Goal: Task Accomplishment & Management: Manage account settings

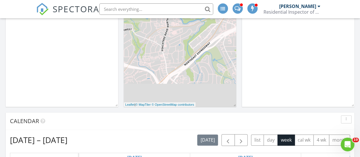
scroll to position [114, 0]
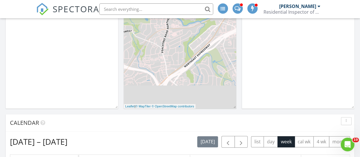
click at [317, 0] on div at bounding box center [180, 0] width 360 height 0
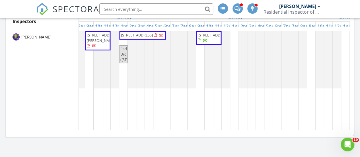
scroll to position [0, 449]
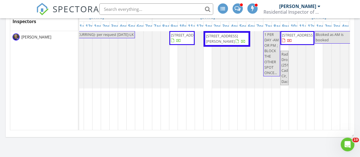
click at [179, 38] on span "3135 Dowsing Ln, Powder Springs 30127" at bounding box center [187, 34] width 32 height 5
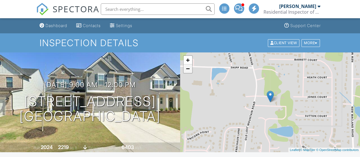
click at [188, 70] on link "−" at bounding box center [187, 68] width 9 height 9
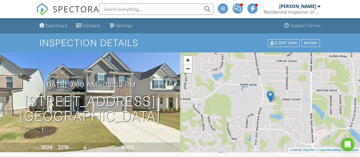
click at [188, 70] on link "−" at bounding box center [187, 68] width 9 height 9
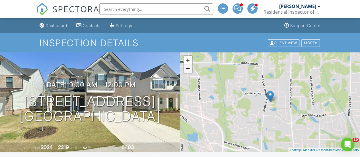
click at [188, 70] on link "−" at bounding box center [187, 68] width 9 height 9
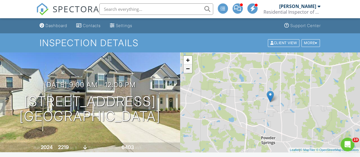
click at [188, 70] on link "−" at bounding box center [187, 68] width 9 height 9
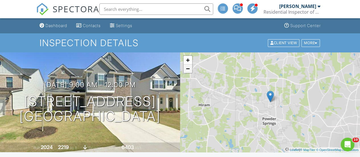
click at [188, 70] on link "−" at bounding box center [187, 68] width 9 height 9
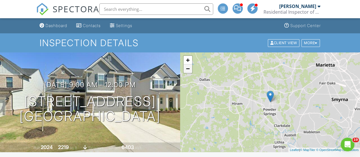
click at [188, 70] on link "−" at bounding box center [187, 68] width 9 height 9
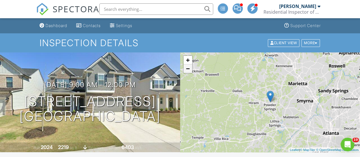
click at [188, 70] on link "−" at bounding box center [187, 68] width 9 height 9
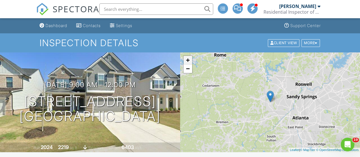
click at [189, 60] on link "+" at bounding box center [187, 60] width 9 height 9
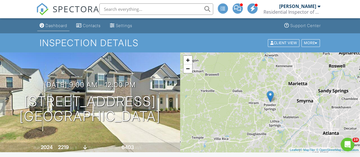
click at [55, 26] on div "Dashboard" at bounding box center [56, 25] width 22 height 5
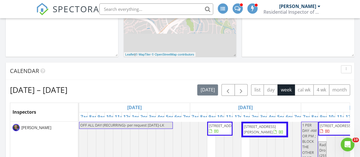
scroll to position [199, 0]
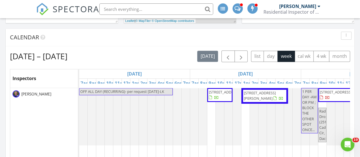
click at [268, 92] on span "712 Payton Ln, Acworth 30102" at bounding box center [260, 95] width 32 height 11
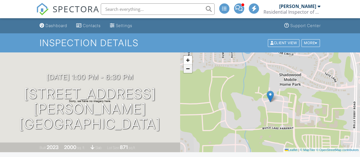
click at [189, 72] on link "−" at bounding box center [187, 68] width 9 height 9
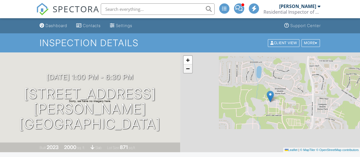
click at [188, 69] on span "−" at bounding box center [188, 68] width 4 height 7
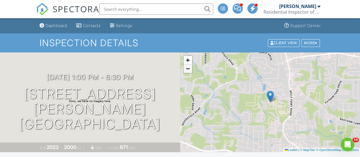
click at [188, 69] on span "−" at bounding box center [188, 68] width 4 height 7
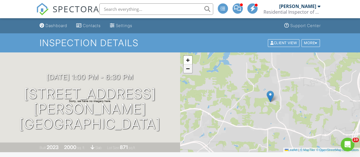
click at [188, 69] on span "−" at bounding box center [188, 68] width 4 height 7
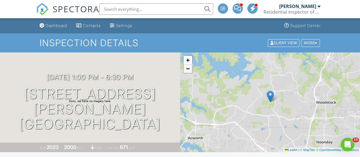
click at [188, 69] on span "−" at bounding box center [188, 68] width 4 height 7
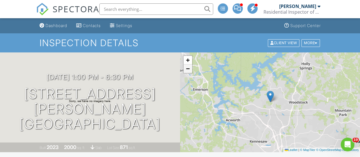
click at [188, 69] on span "−" at bounding box center [188, 68] width 4 height 7
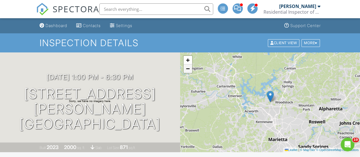
click at [188, 69] on span "−" at bounding box center [188, 68] width 4 height 7
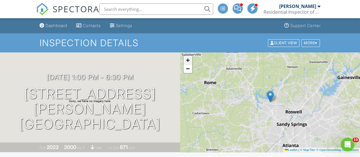
click at [187, 60] on span "+" at bounding box center [188, 59] width 4 height 7
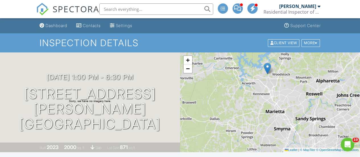
drag, startPoint x: 214, startPoint y: 100, endPoint x: 211, endPoint y: 72, distance: 28.0
click at [211, 72] on div "+ − Leaflet | © MapTiler © OpenStreetMap contributors" at bounding box center [270, 102] width 180 height 100
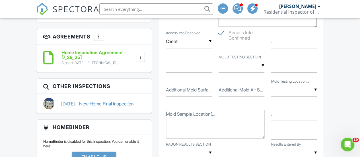
scroll to position [540, 0]
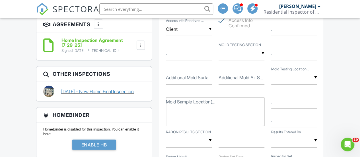
click at [102, 88] on link "10/26/2024 - New Home Final Inspection" at bounding box center [97, 91] width 73 height 6
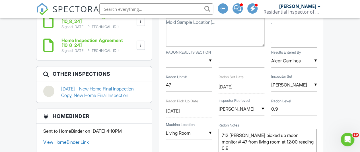
scroll to position [626, 0]
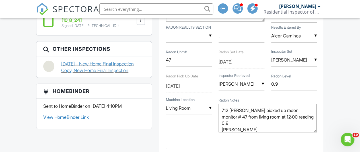
click at [101, 74] on link "[DATE] - New Home Final Inspection Copy, New Home Final Inspection" at bounding box center [103, 67] width 84 height 13
